Goal: Task Accomplishment & Management: Manage account settings

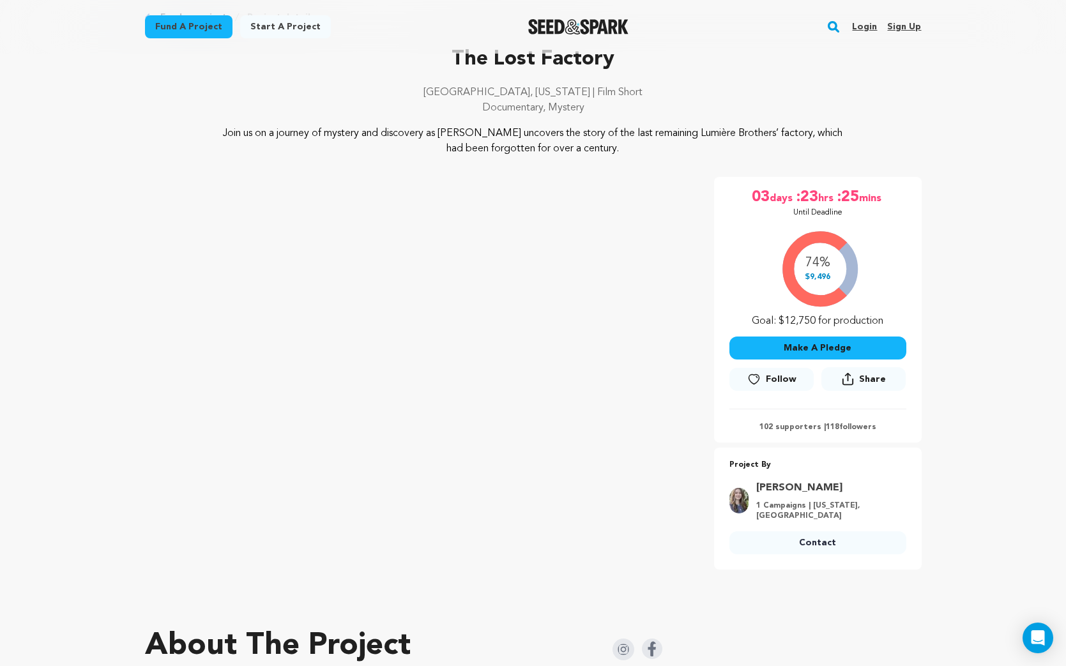
scroll to position [65, 0]
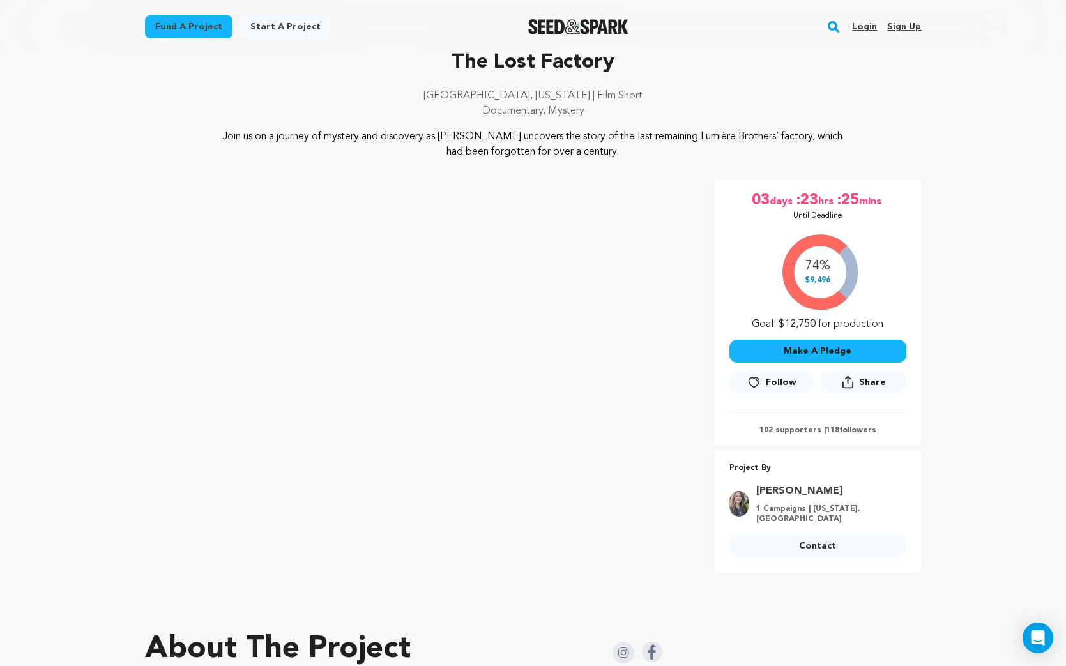
click at [863, 29] on link "Login" at bounding box center [864, 27] width 25 height 20
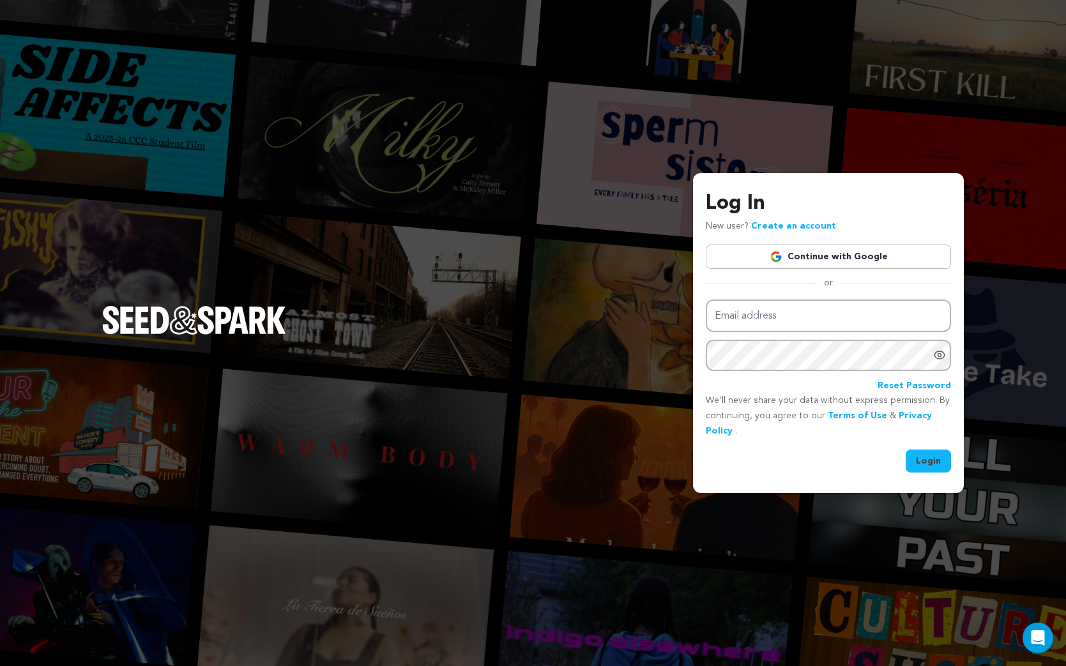
click at [836, 248] on link "Continue with Google" at bounding box center [828, 257] width 245 height 24
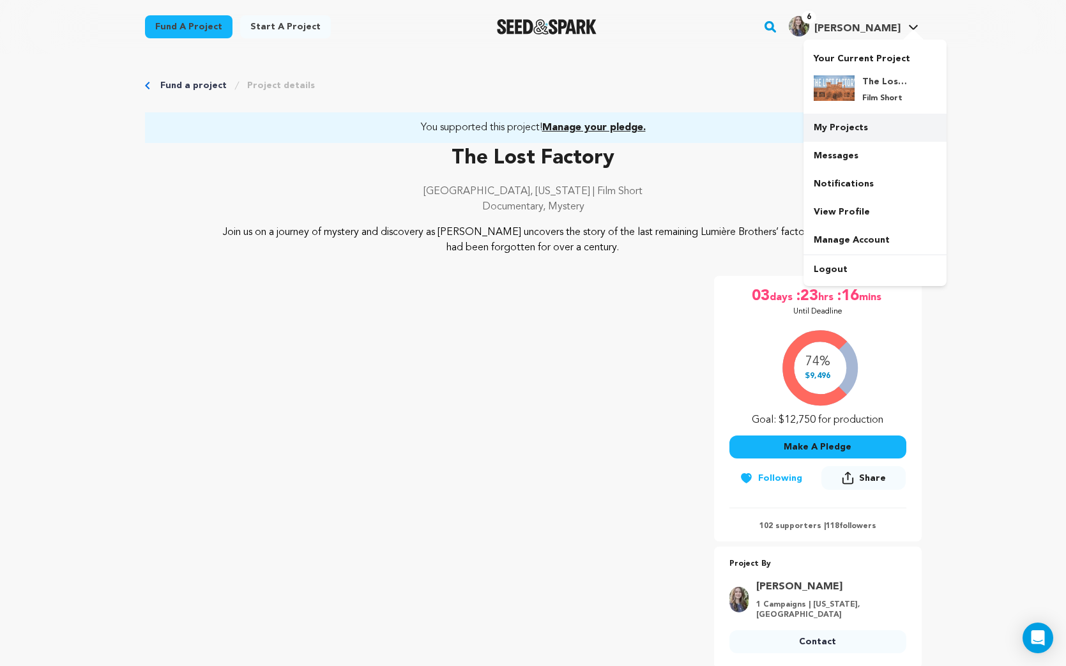
click at [837, 125] on link "My Projects" at bounding box center [874, 128] width 143 height 28
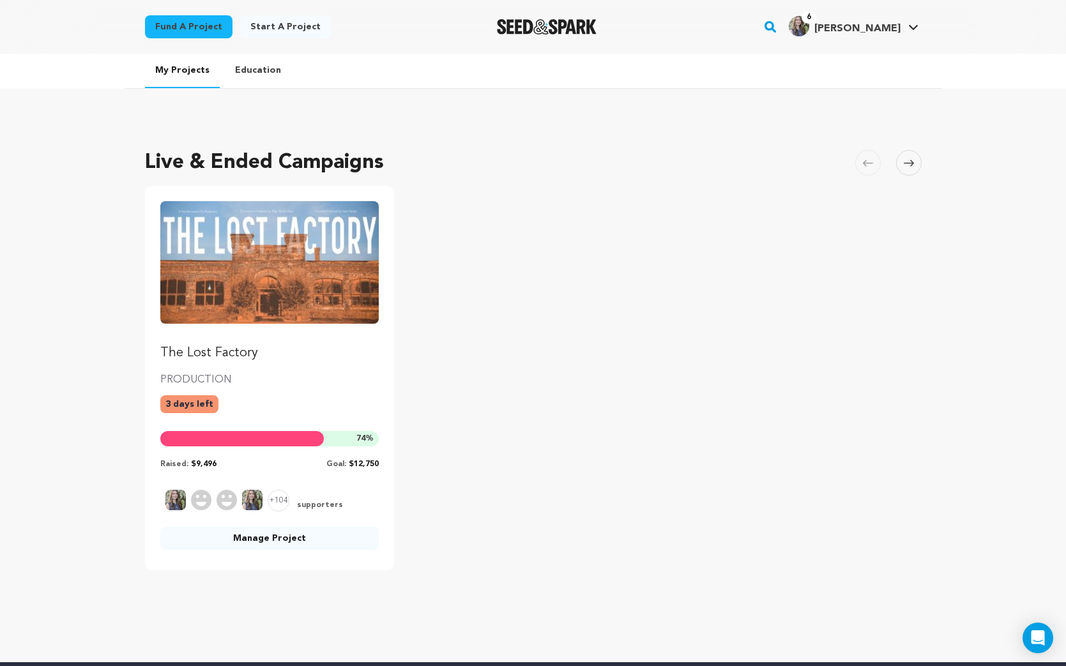
click at [333, 534] on link "Manage Project" at bounding box center [269, 538] width 219 height 23
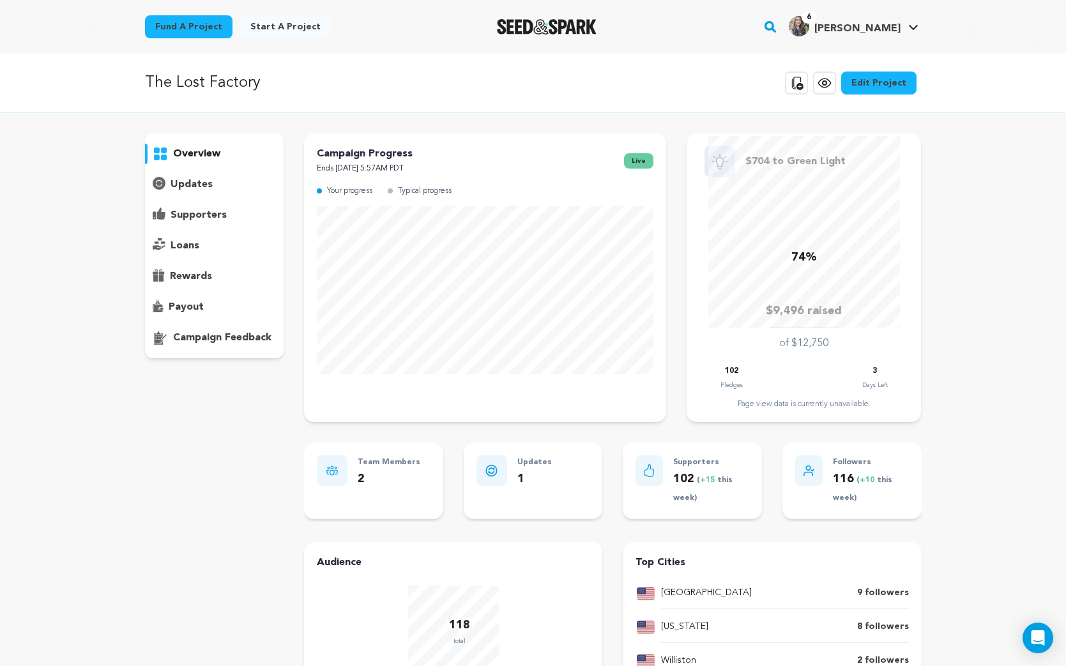
click at [208, 211] on p "supporters" at bounding box center [199, 215] width 56 height 15
